Goal: Find specific page/section: Find specific page/section

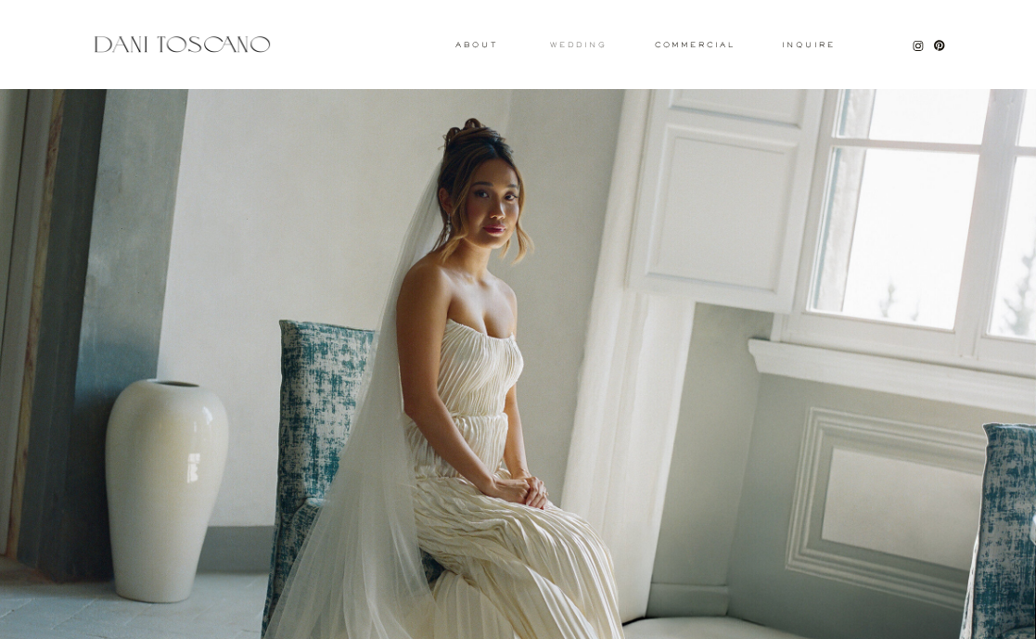
click at [586, 46] on h3 "wedding" at bounding box center [578, 45] width 57 height 6
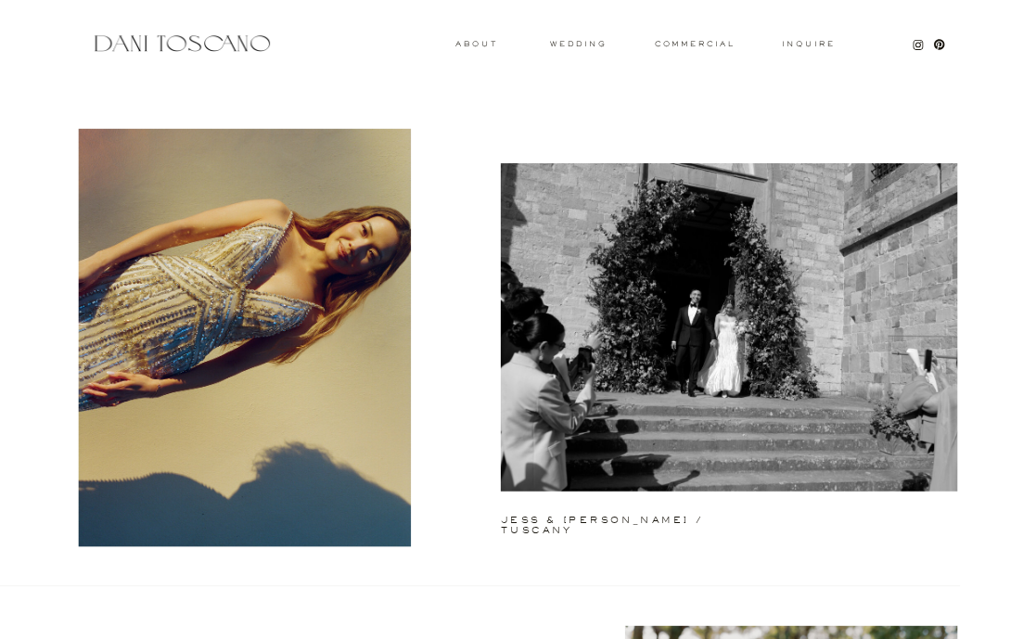
click at [468, 46] on h3 "About" at bounding box center [474, 44] width 38 height 6
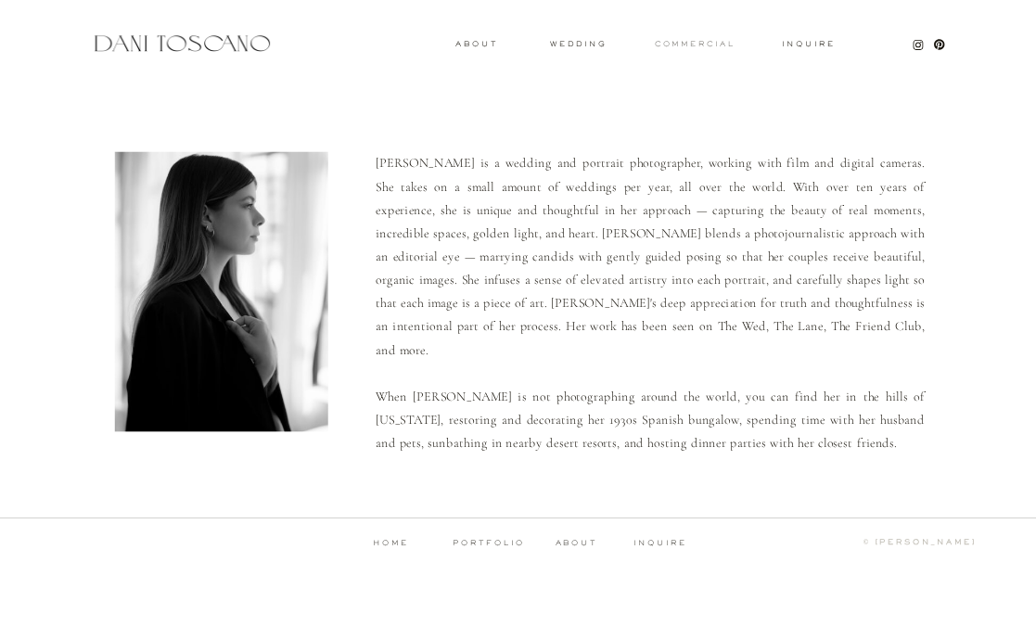
click at [692, 45] on h3 "commercial" at bounding box center [695, 44] width 80 height 6
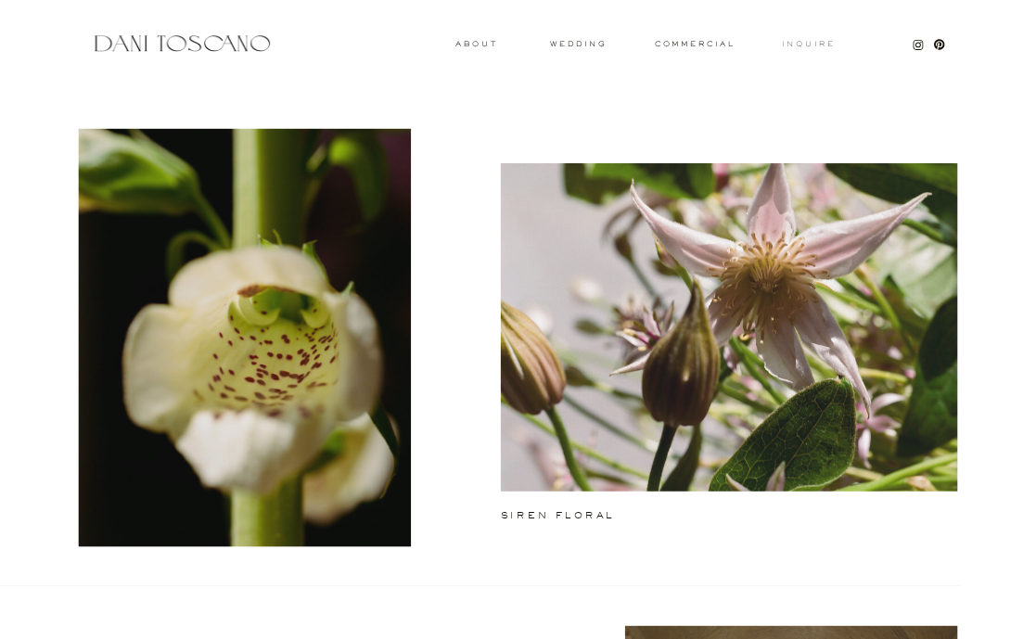
click at [802, 45] on h3 "Inquire" at bounding box center [809, 45] width 56 height 8
